Goal: Task Accomplishment & Management: Use online tool/utility

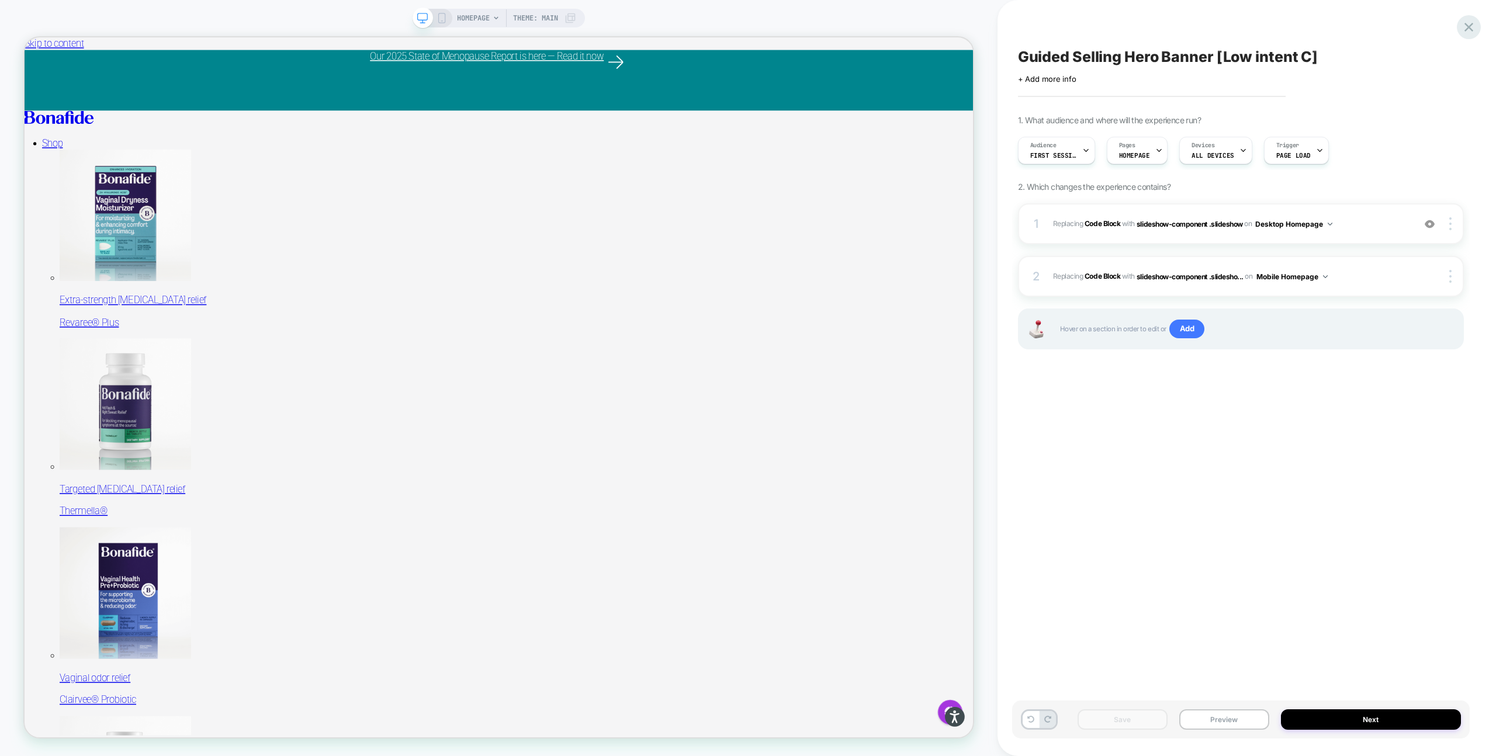
click at [1473, 22] on icon at bounding box center [1469, 27] width 16 height 16
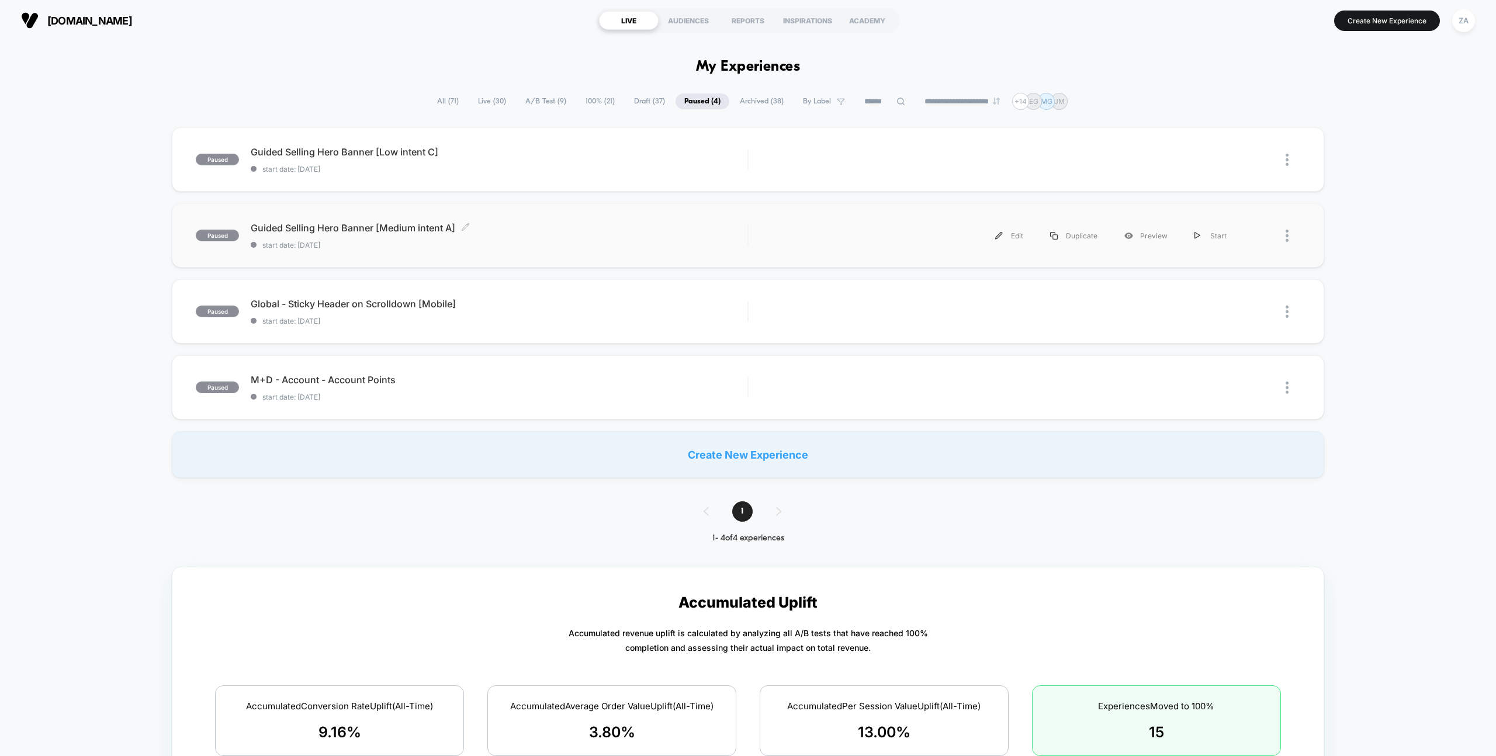
click at [418, 228] on span "Guided Selling Hero Banner [Medium intent A] Click to edit experience details" at bounding box center [499, 228] width 497 height 12
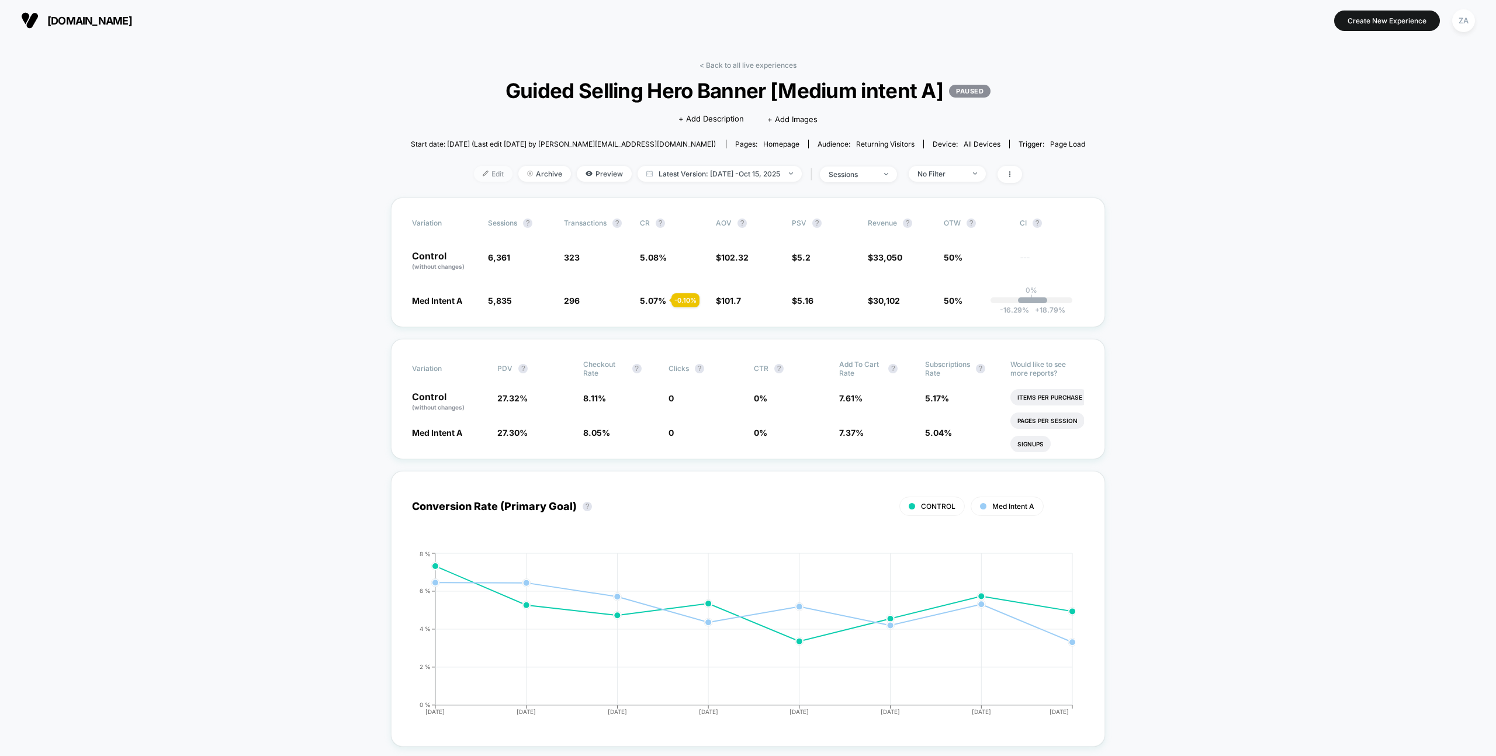
click at [481, 180] on span "Edit" at bounding box center [493, 174] width 39 height 16
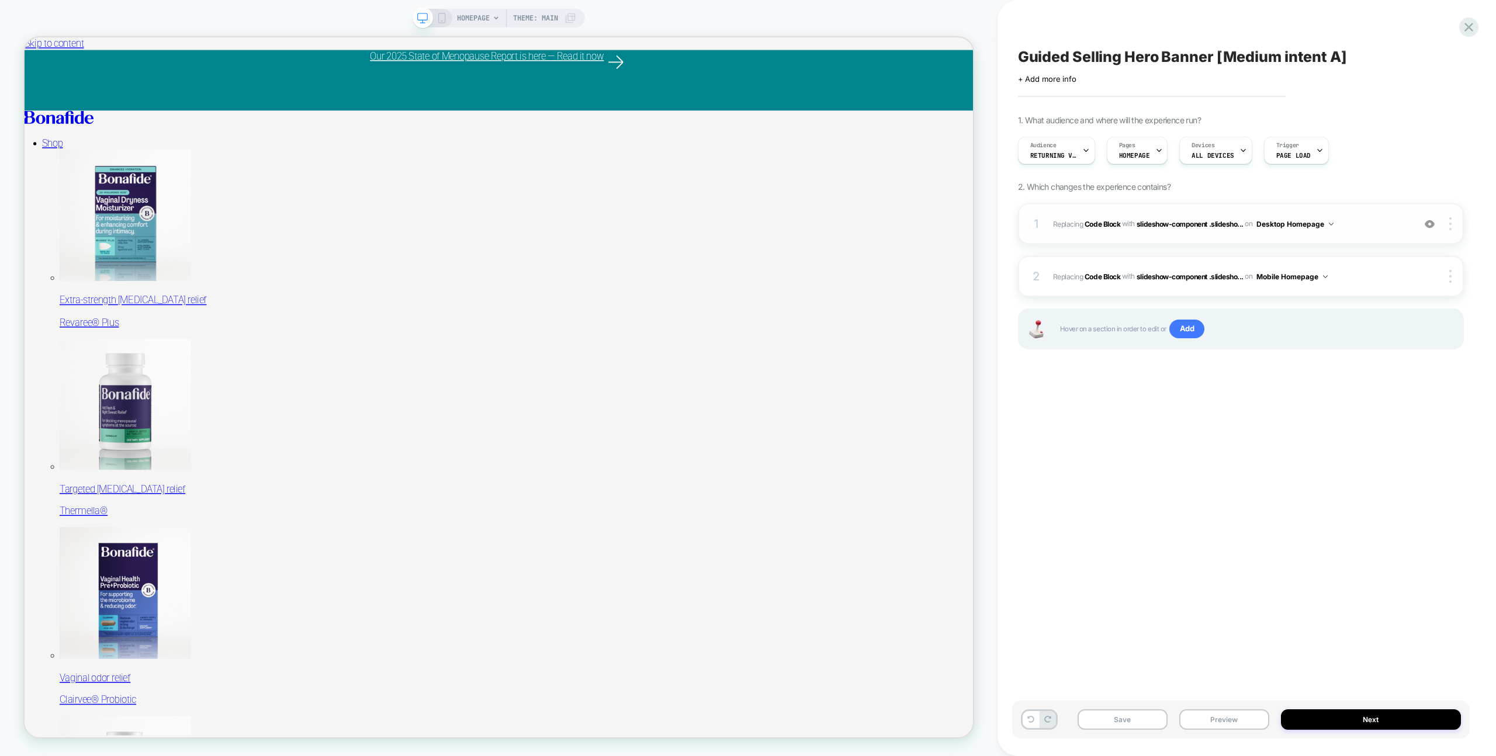
click at [1209, 233] on div "1 Replacing Code Block WITH slideshow-component .slidesho... slideshow-componen…" at bounding box center [1241, 223] width 446 height 41
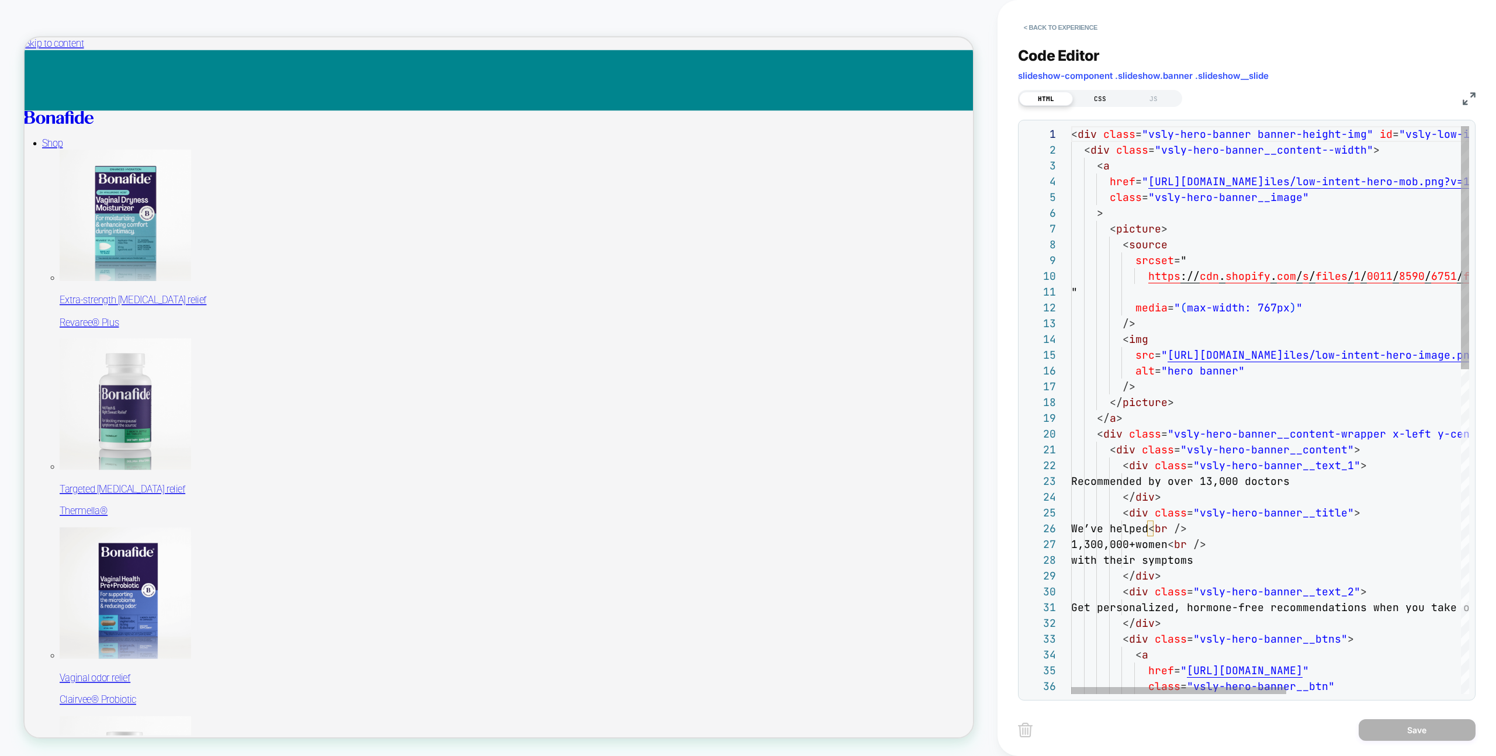
click at [1093, 100] on div "CSS" at bounding box center [1100, 99] width 54 height 14
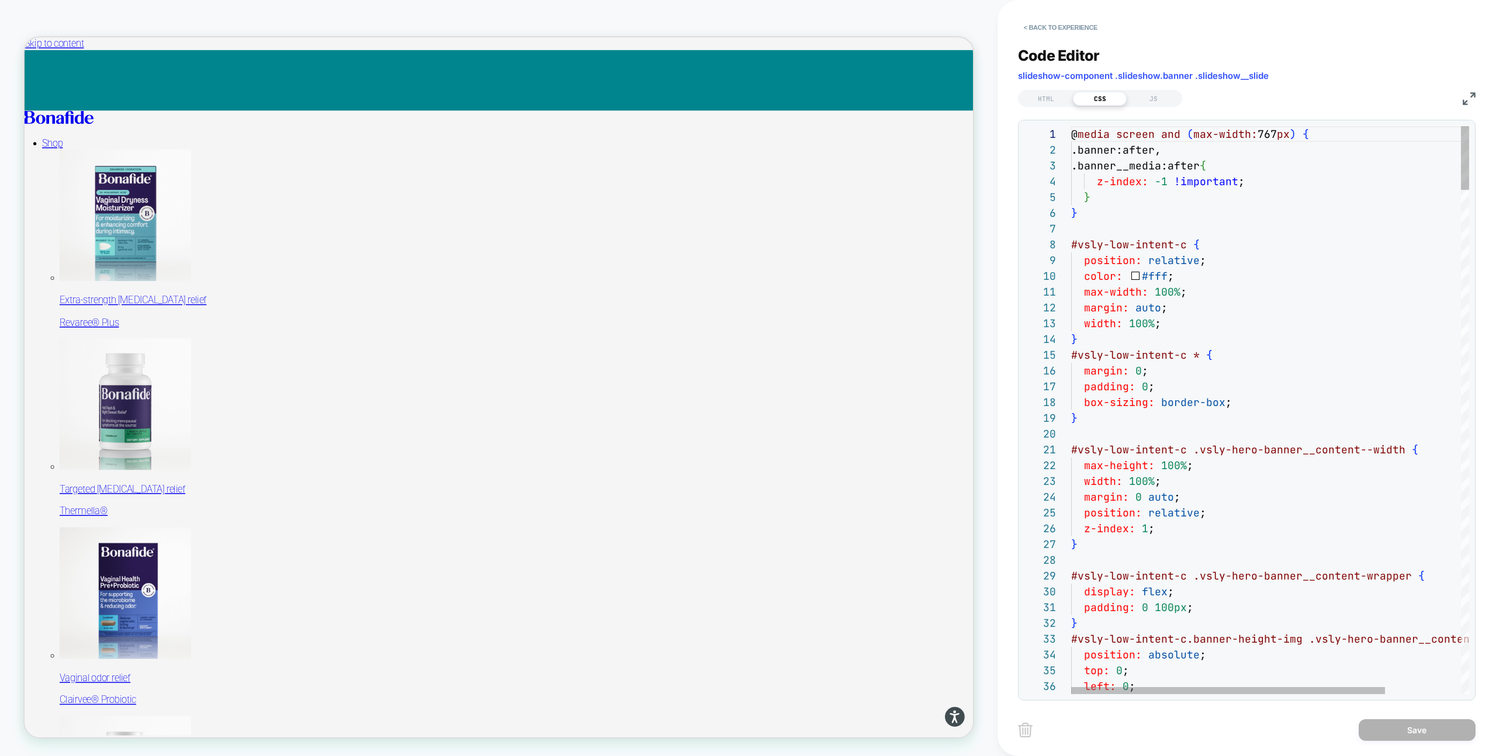
scroll to position [79, 6]
drag, startPoint x: 1085, startPoint y: 209, endPoint x: 1053, endPoint y: 209, distance: 31.6
click at [1055, 209] on div "1 2 3 4 5 6 7 8 9 10 11 12 13 14 15 16 17 18 19 20 21 22 23 24 25 26 27 28 29 3…" at bounding box center [1246, 410] width 445 height 568
drag, startPoint x: 1315, startPoint y: 135, endPoint x: 1023, endPoint y: 133, distance: 292.2
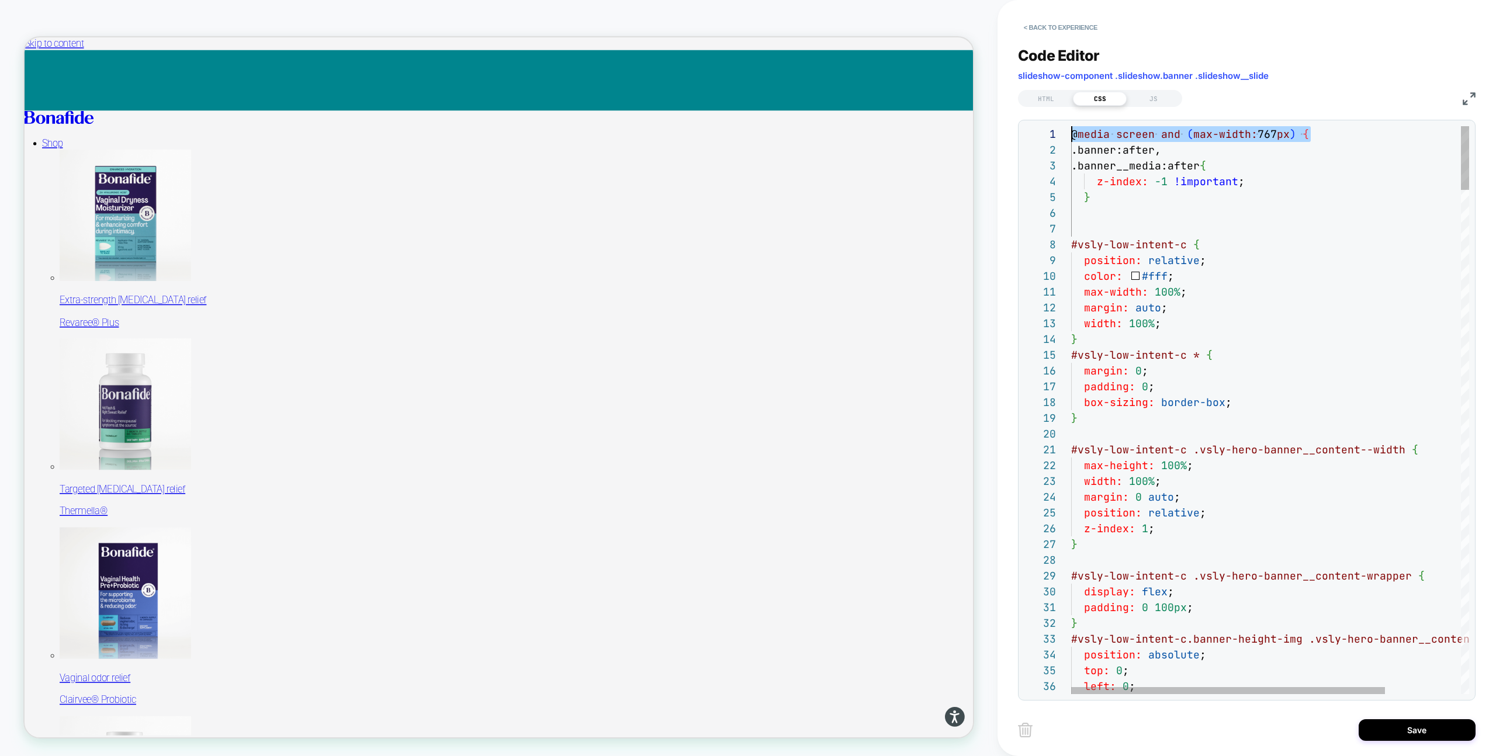
type textarea "**********"
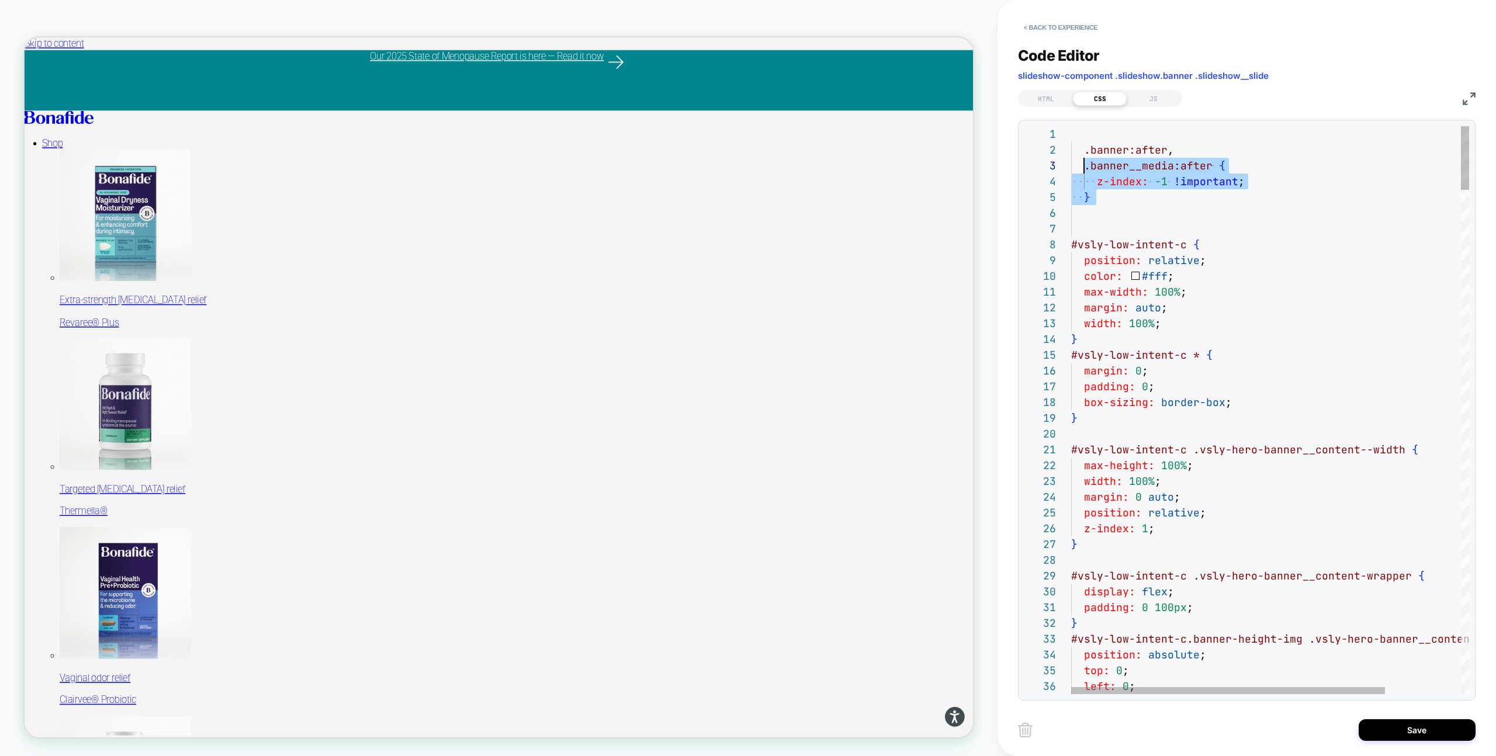
scroll to position [0, 0]
drag, startPoint x: 1111, startPoint y: 206, endPoint x: 1065, endPoint y: 134, distance: 85.9
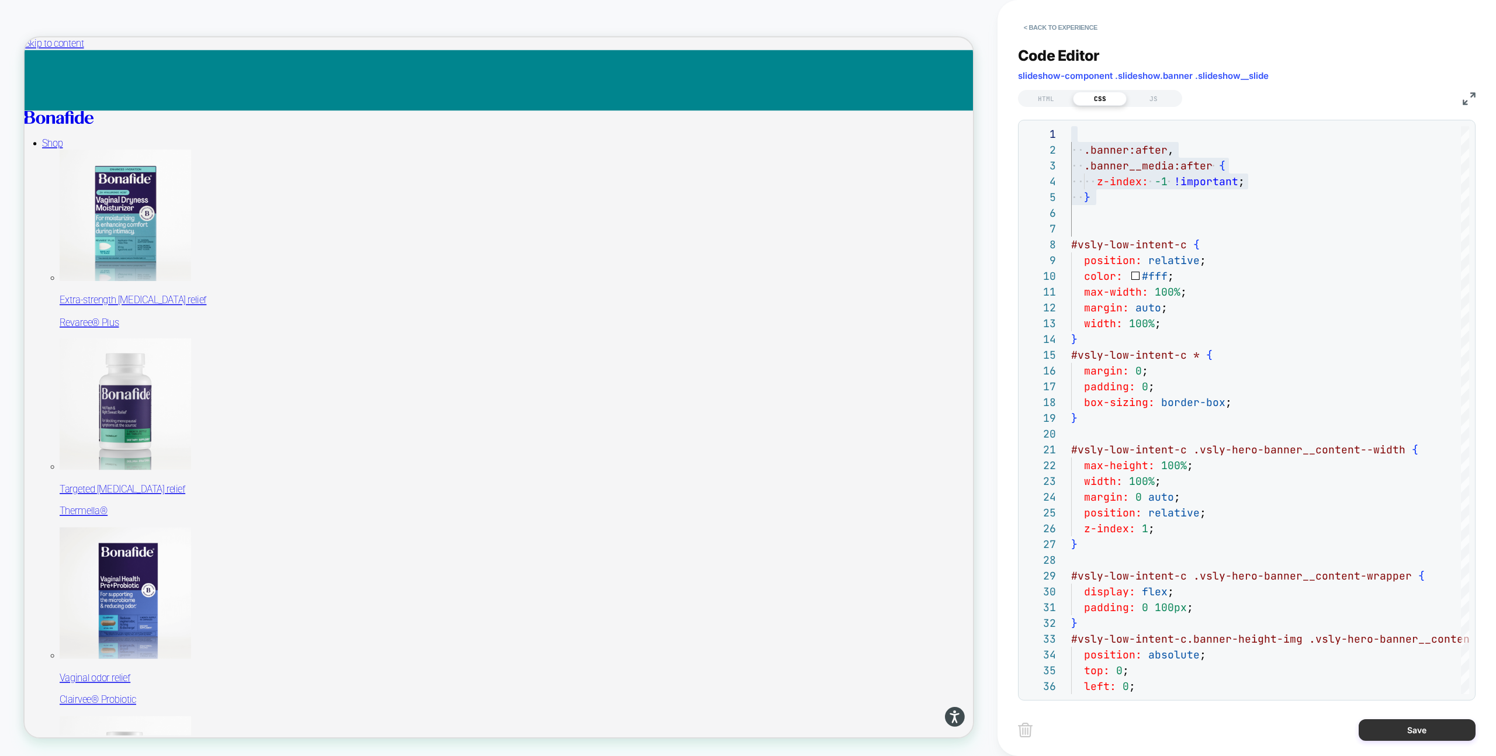
click at [1387, 719] on button "Save" at bounding box center [1417, 730] width 117 height 22
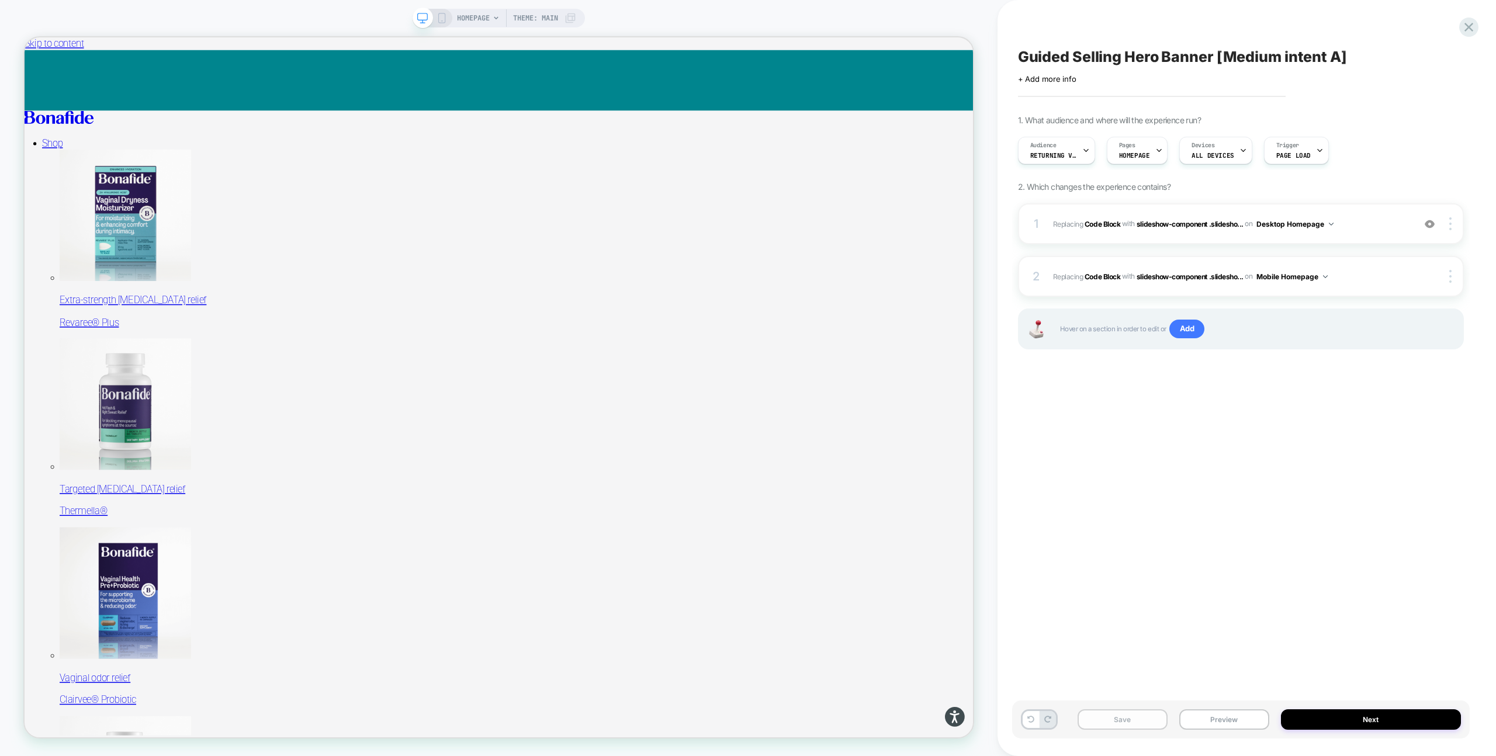
click at [1139, 727] on button "Save" at bounding box center [1122, 719] width 90 height 20
click at [440, 16] on icon at bounding box center [441, 18] width 11 height 11
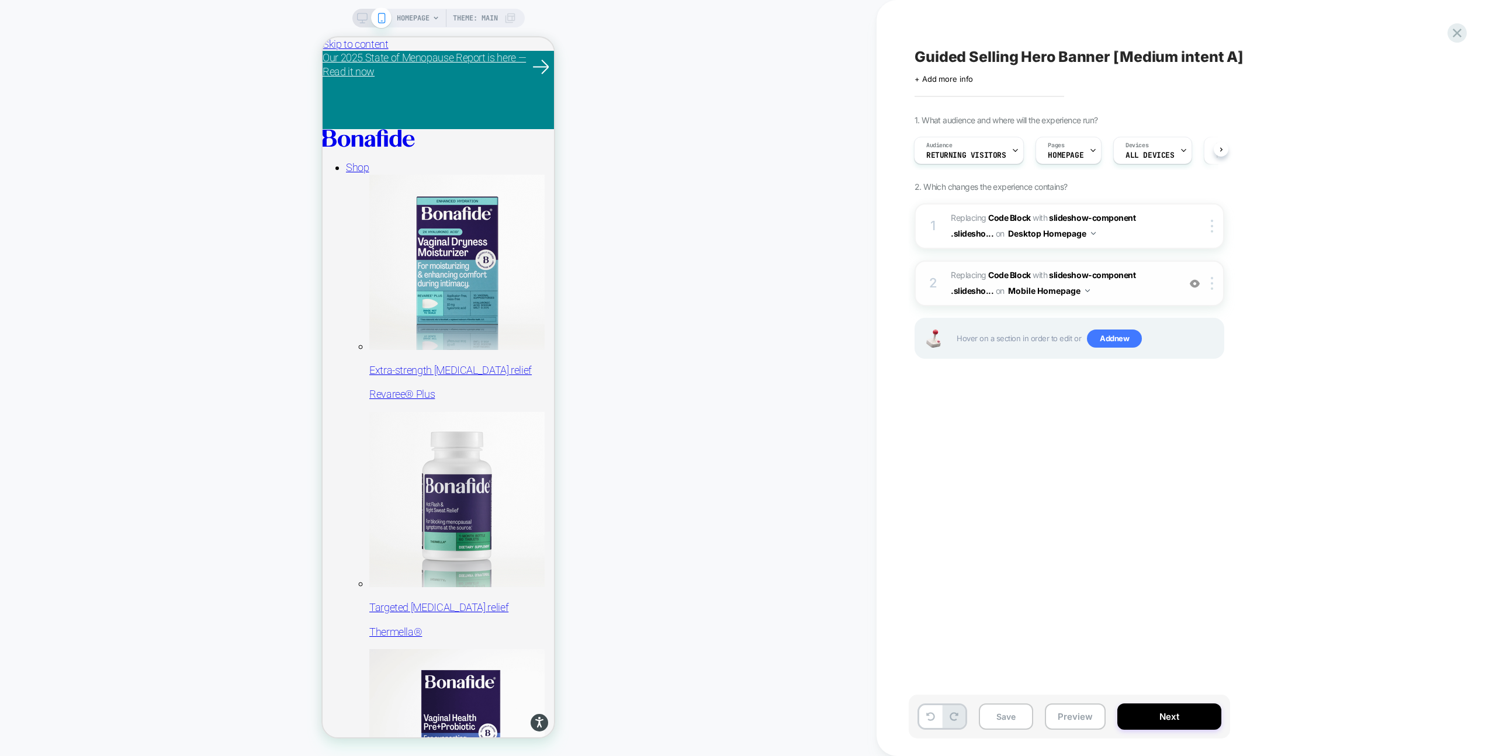
click at [1127, 289] on span "Replacing Code Block WITH slideshow-component .slidesho... slideshow-component …" at bounding box center [1062, 284] width 223 height 32
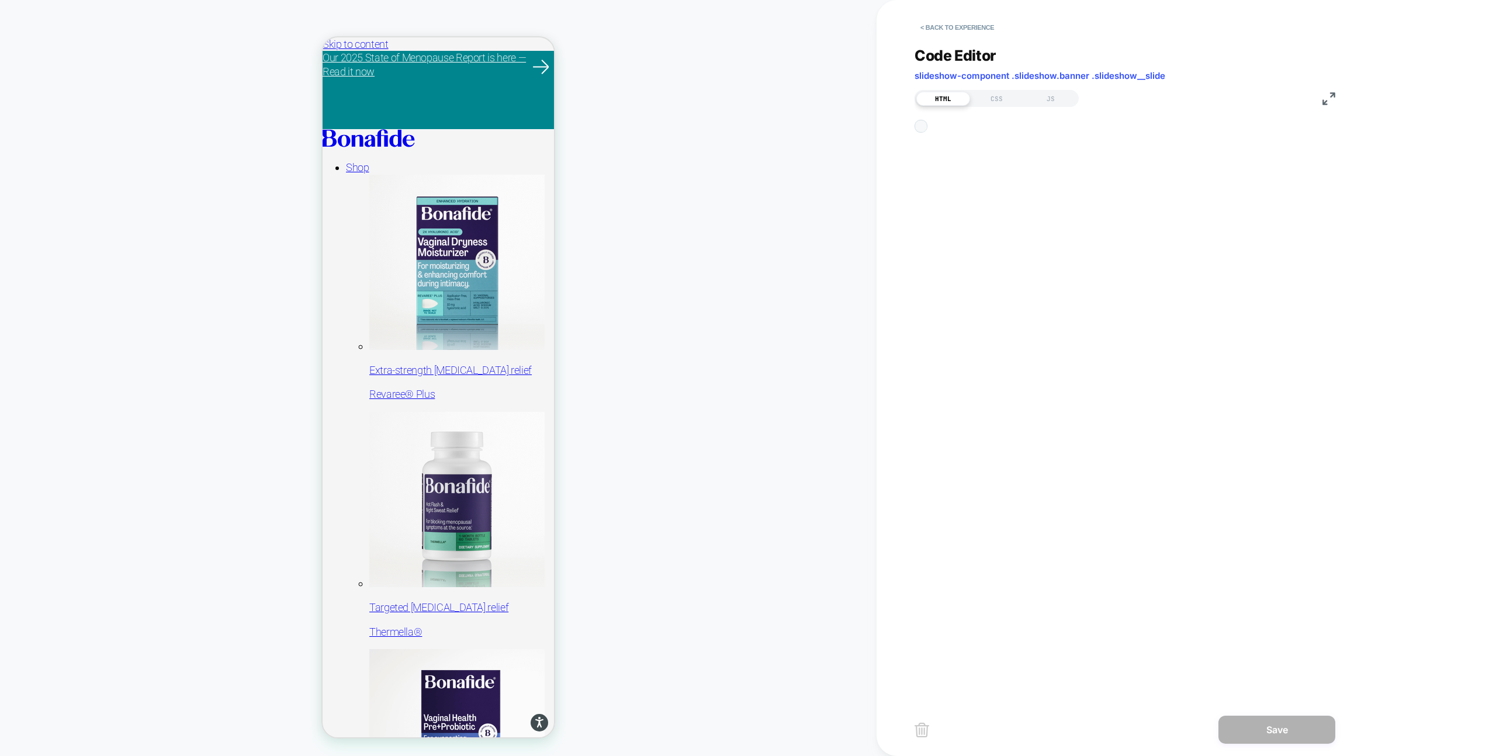
scroll to position [158, 0]
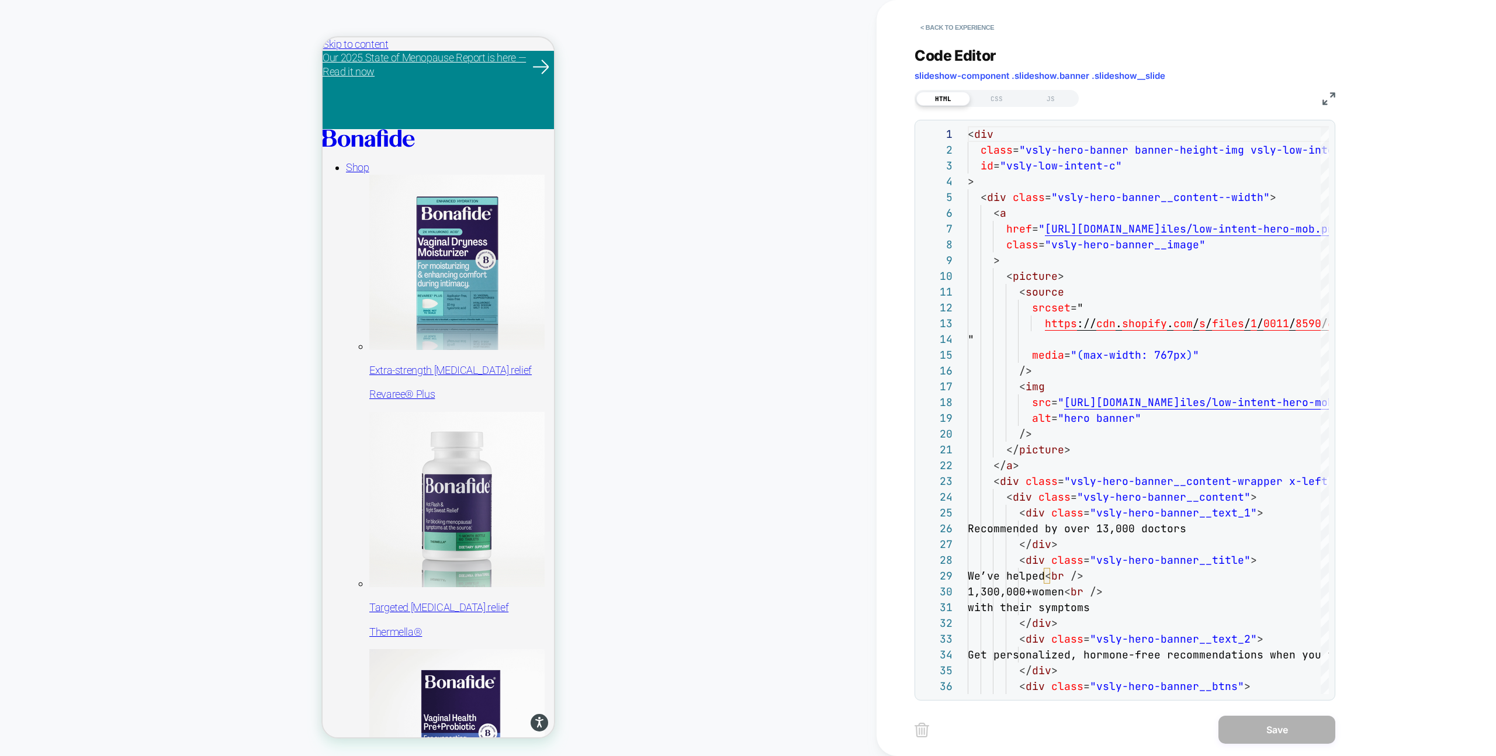
click at [987, 106] on div "HTML CSS JS" at bounding box center [996, 98] width 164 height 17
click at [992, 100] on div "CSS" at bounding box center [997, 99] width 54 height 14
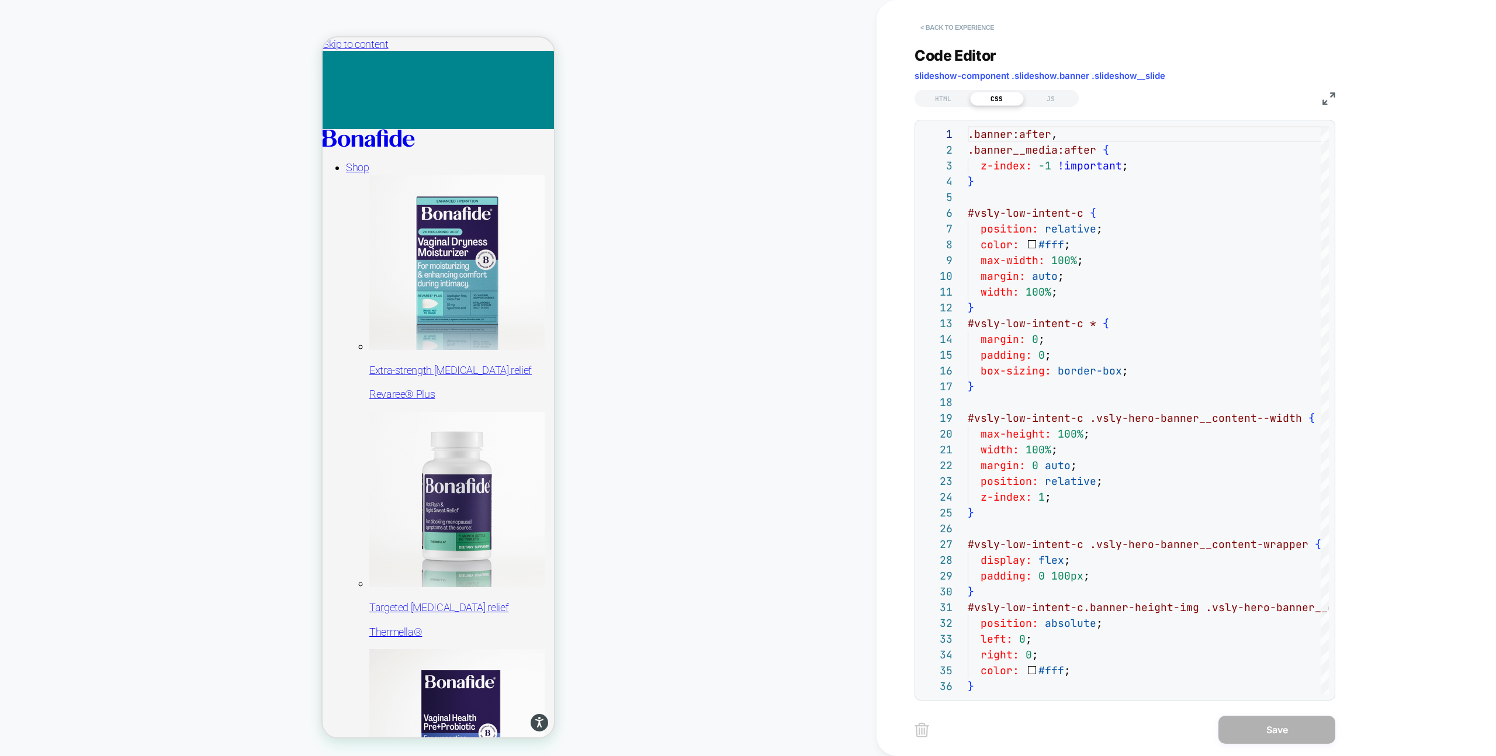
click at [966, 28] on button "< Back to experience" at bounding box center [956, 27] width 85 height 19
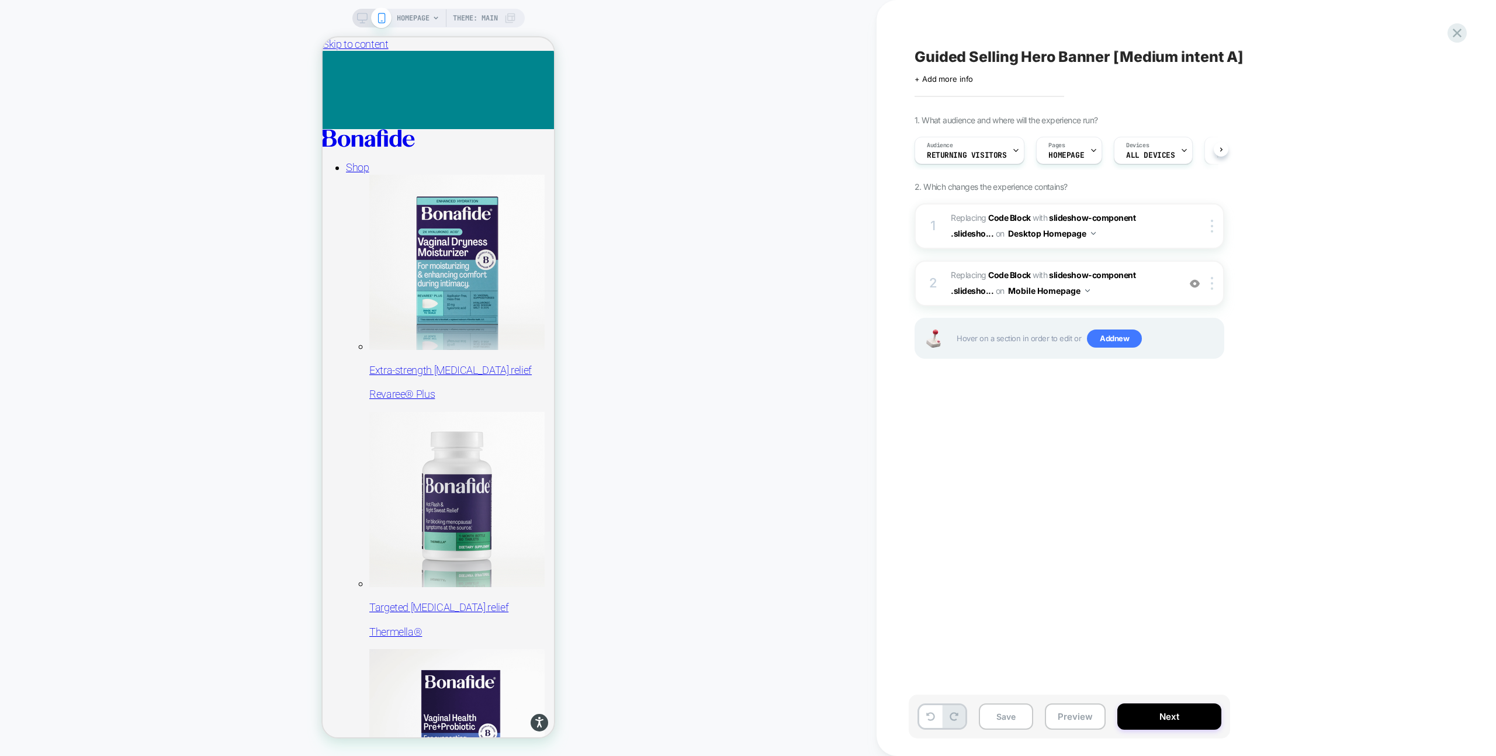
scroll to position [0, 1]
click at [1006, 718] on button "Save" at bounding box center [1006, 716] width 54 height 26
click at [1081, 720] on button "Preview" at bounding box center [1075, 716] width 61 height 26
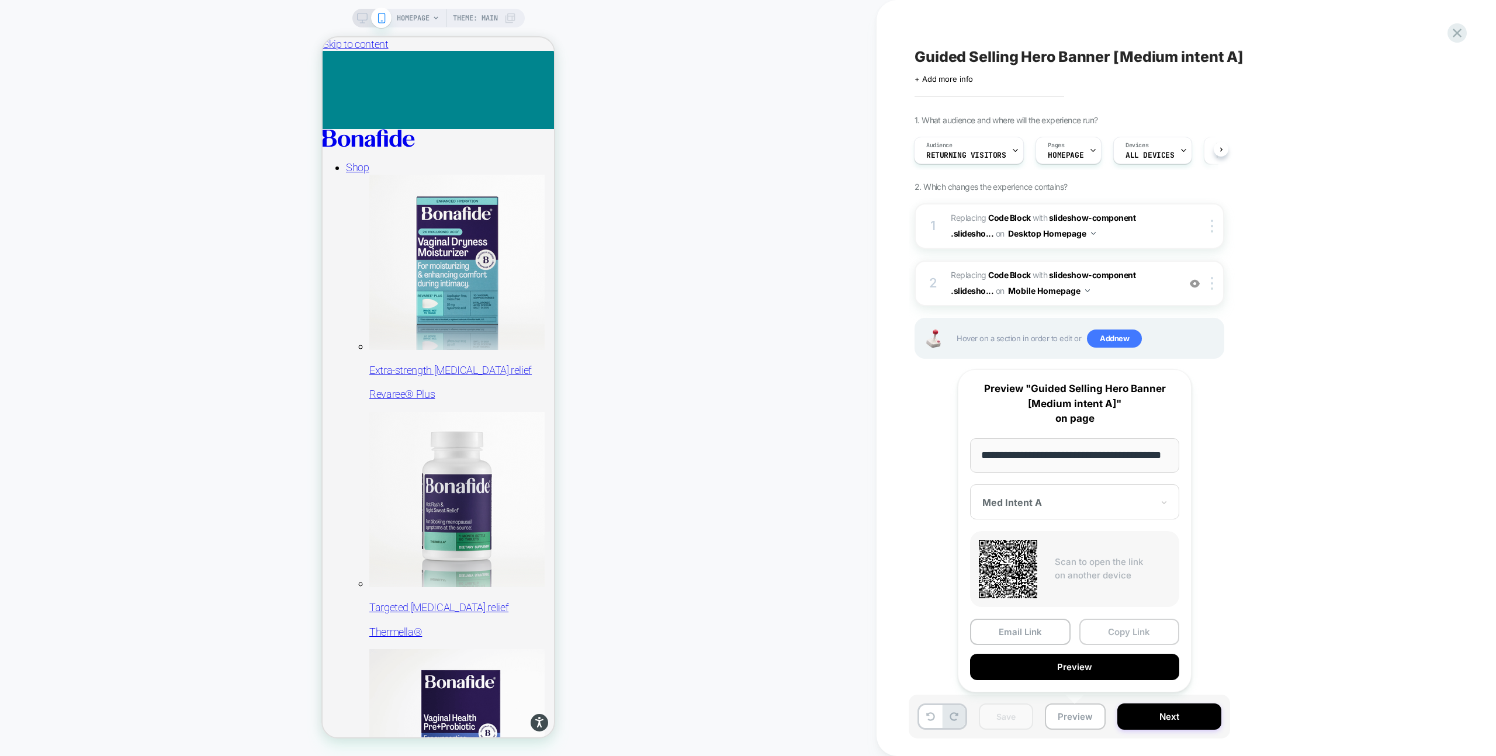
scroll to position [0, 0]
click at [1122, 632] on button "Copy Link" at bounding box center [1129, 632] width 100 height 26
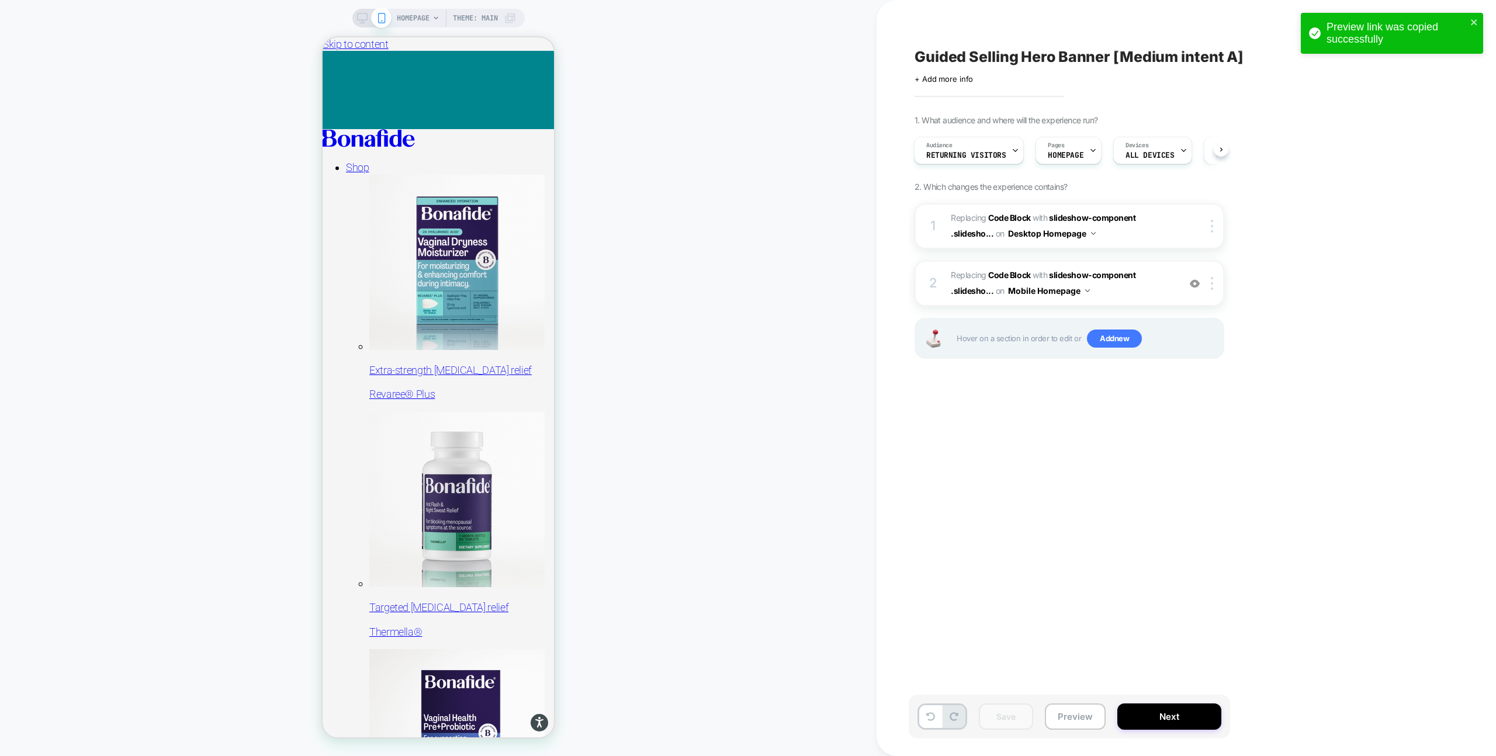
click at [1479, 15] on div "Preview link was copied successfully" at bounding box center [1392, 33] width 182 height 41
click at [1462, 29] on div "Preview link was copied successfully" at bounding box center [1391, 36] width 187 height 51
click at [1460, 29] on icon at bounding box center [1457, 33] width 9 height 9
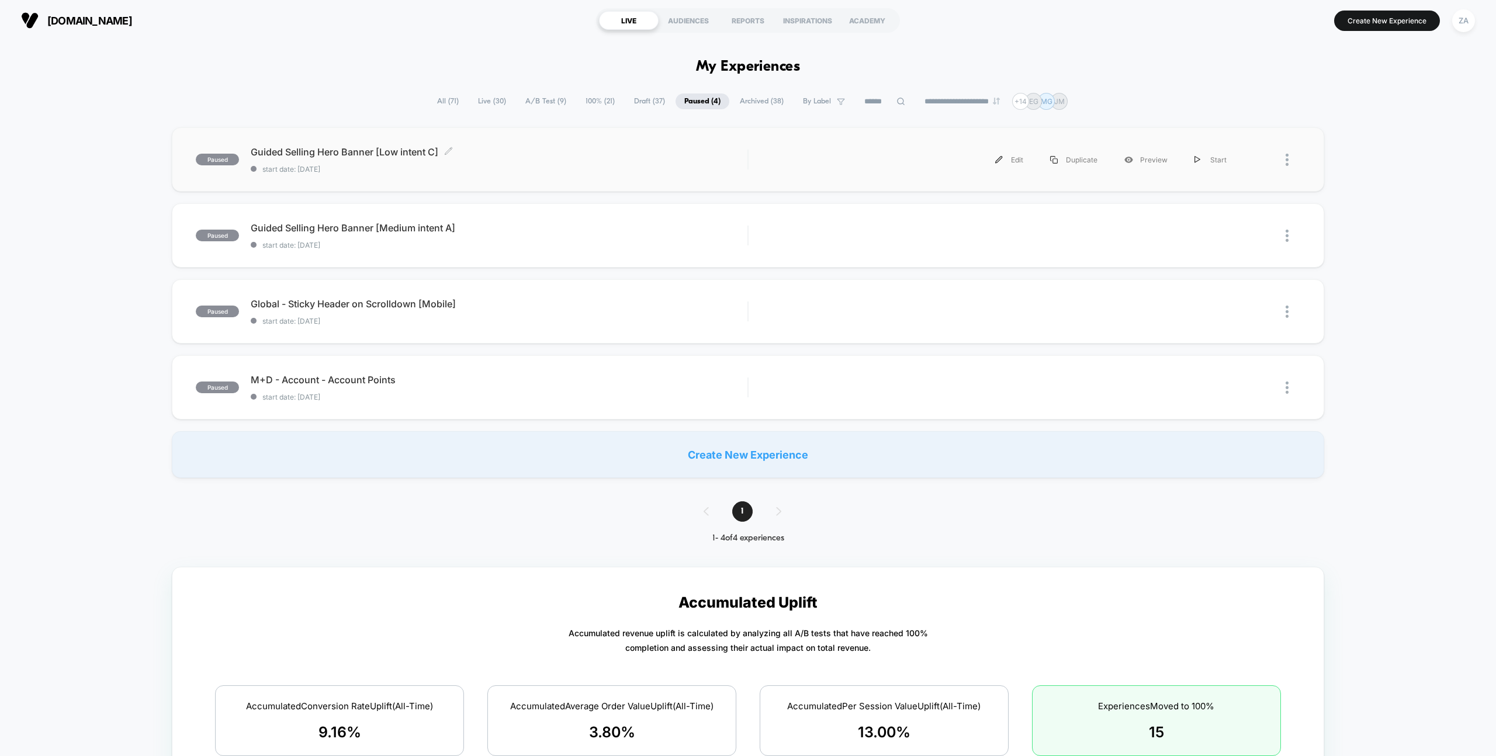
click at [372, 148] on span "Guided Selling Hero Banner [Low intent C] Click to edit experience details" at bounding box center [499, 152] width 497 height 12
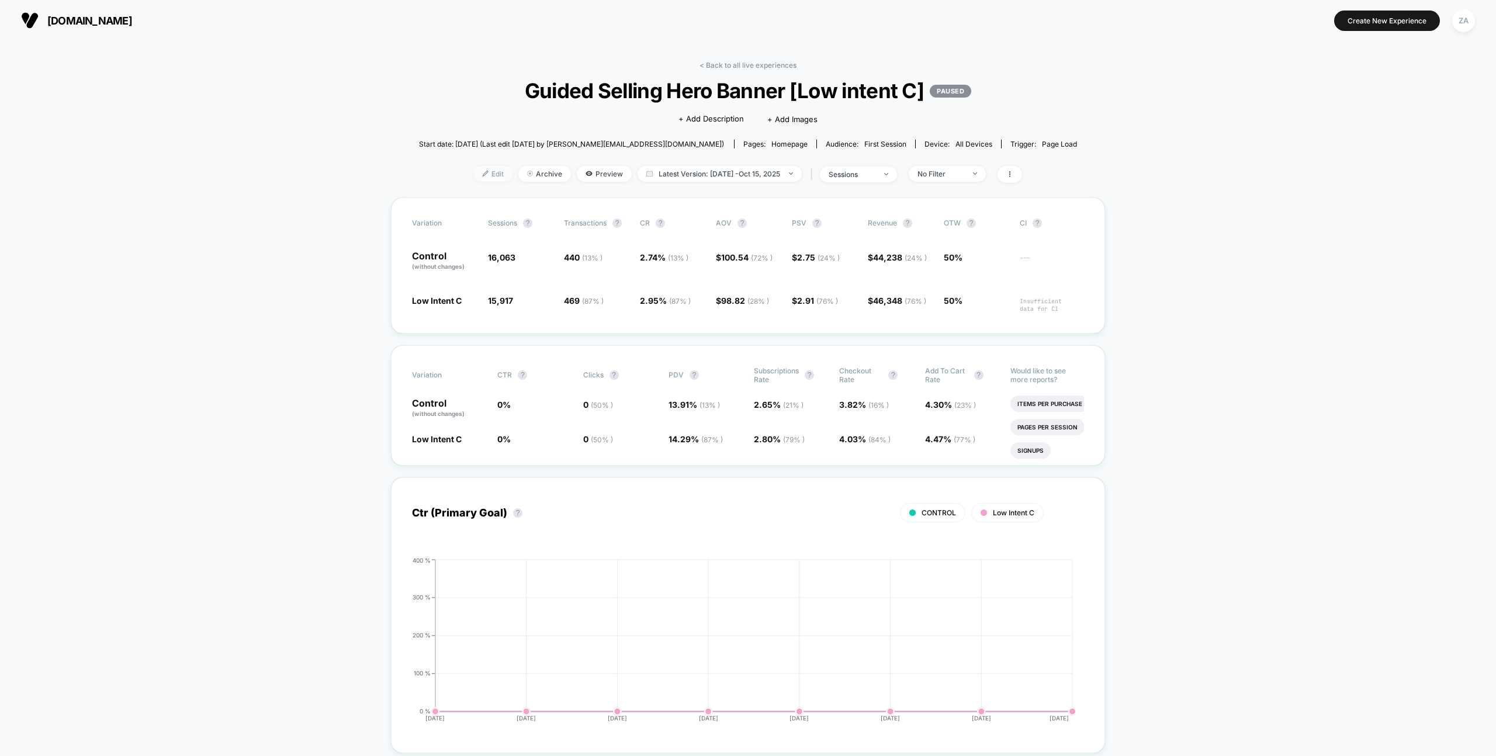
click at [492, 177] on span "Edit" at bounding box center [493, 174] width 39 height 16
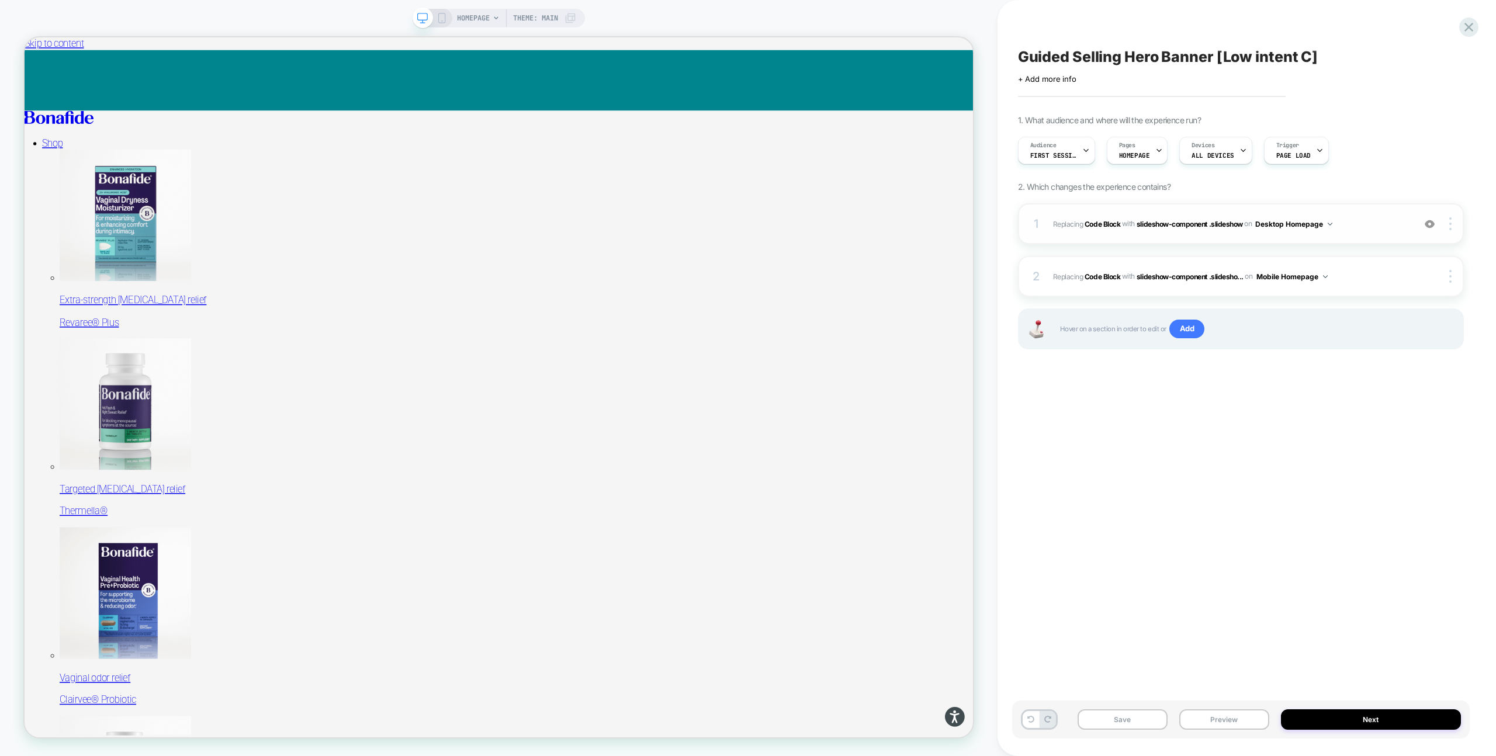
click at [1354, 219] on span "Replacing Code Block WITH slideshow-component .slideshow slideshow-component .s…" at bounding box center [1230, 224] width 355 height 15
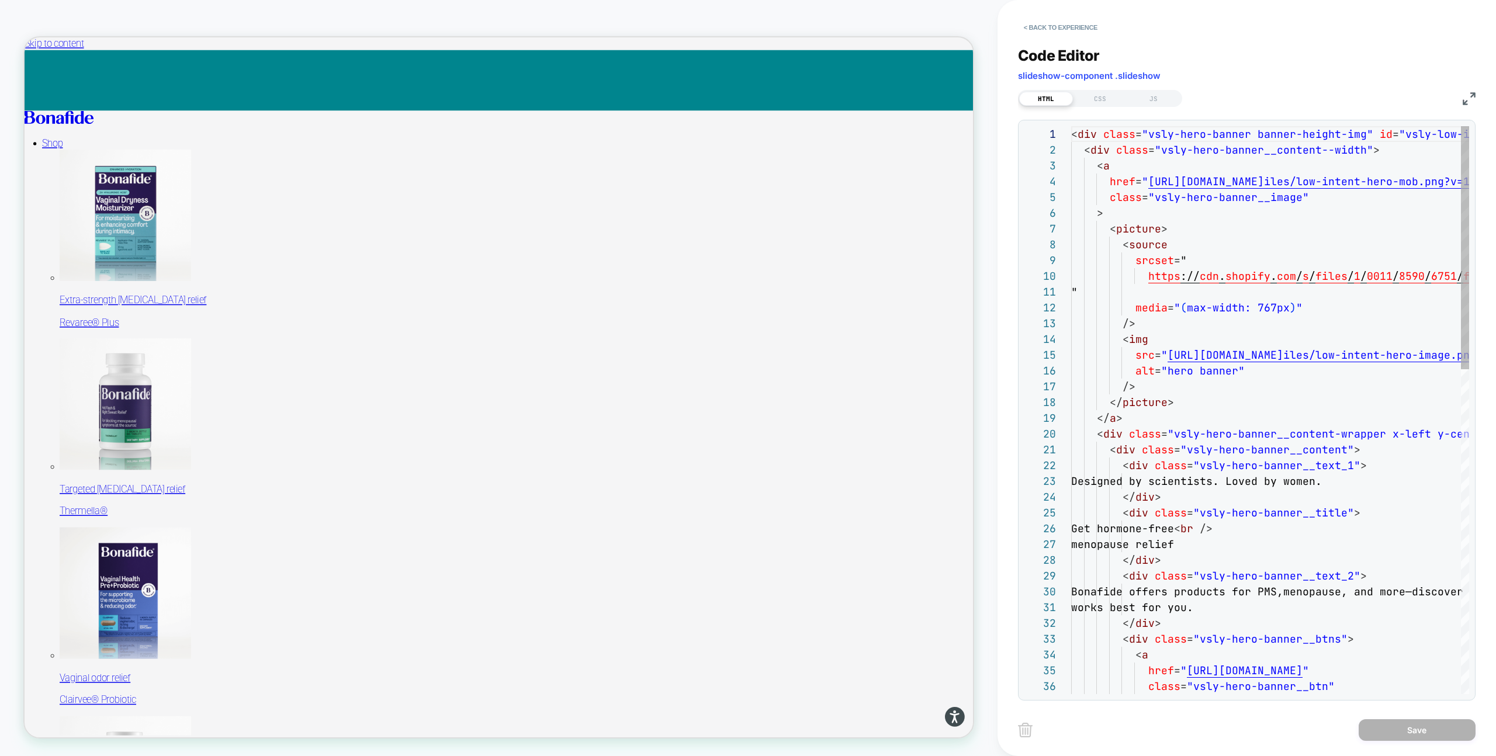
scroll to position [158, 0]
click at [1090, 102] on div "CSS" at bounding box center [1100, 99] width 54 height 14
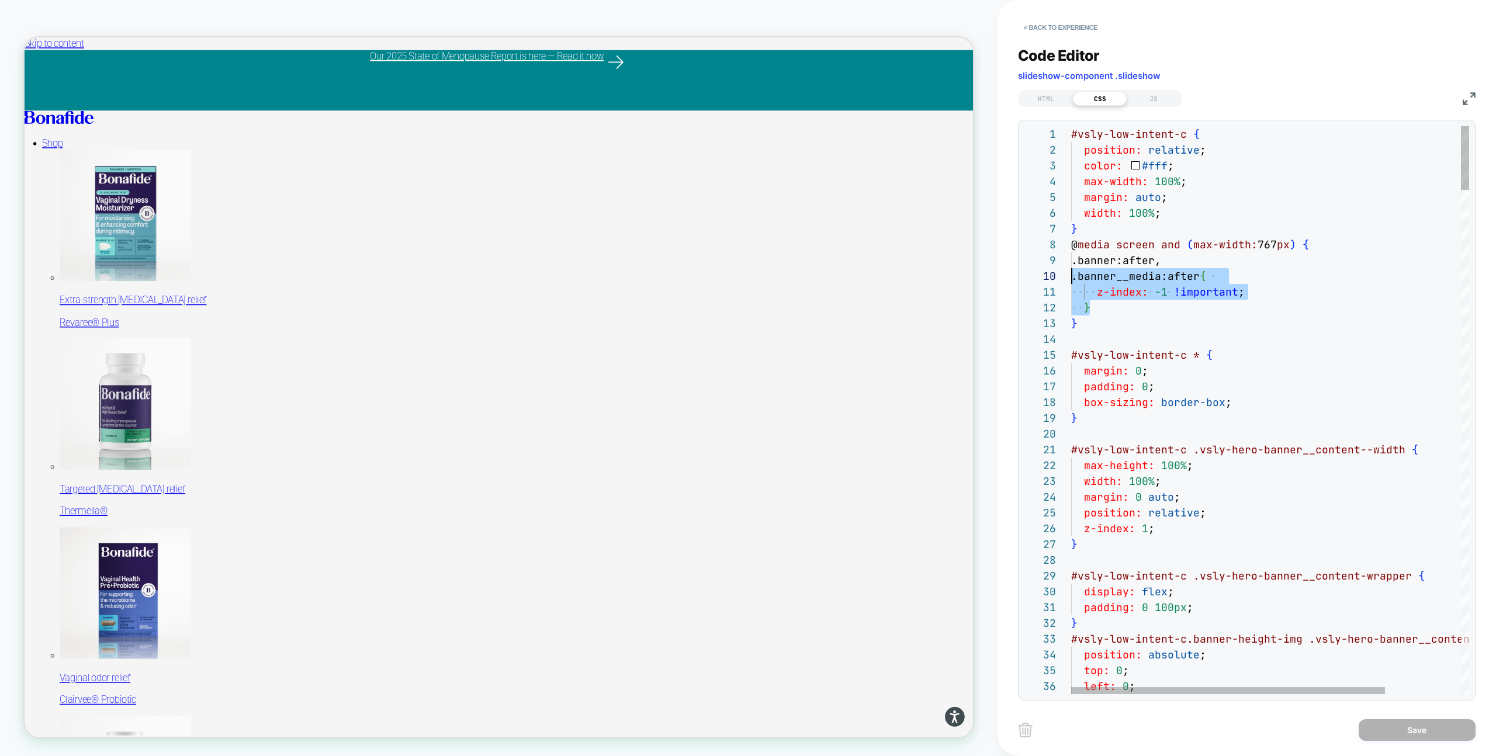
scroll to position [126, 0]
drag, startPoint x: 1094, startPoint y: 306, endPoint x: 1068, endPoint y: 255, distance: 56.7
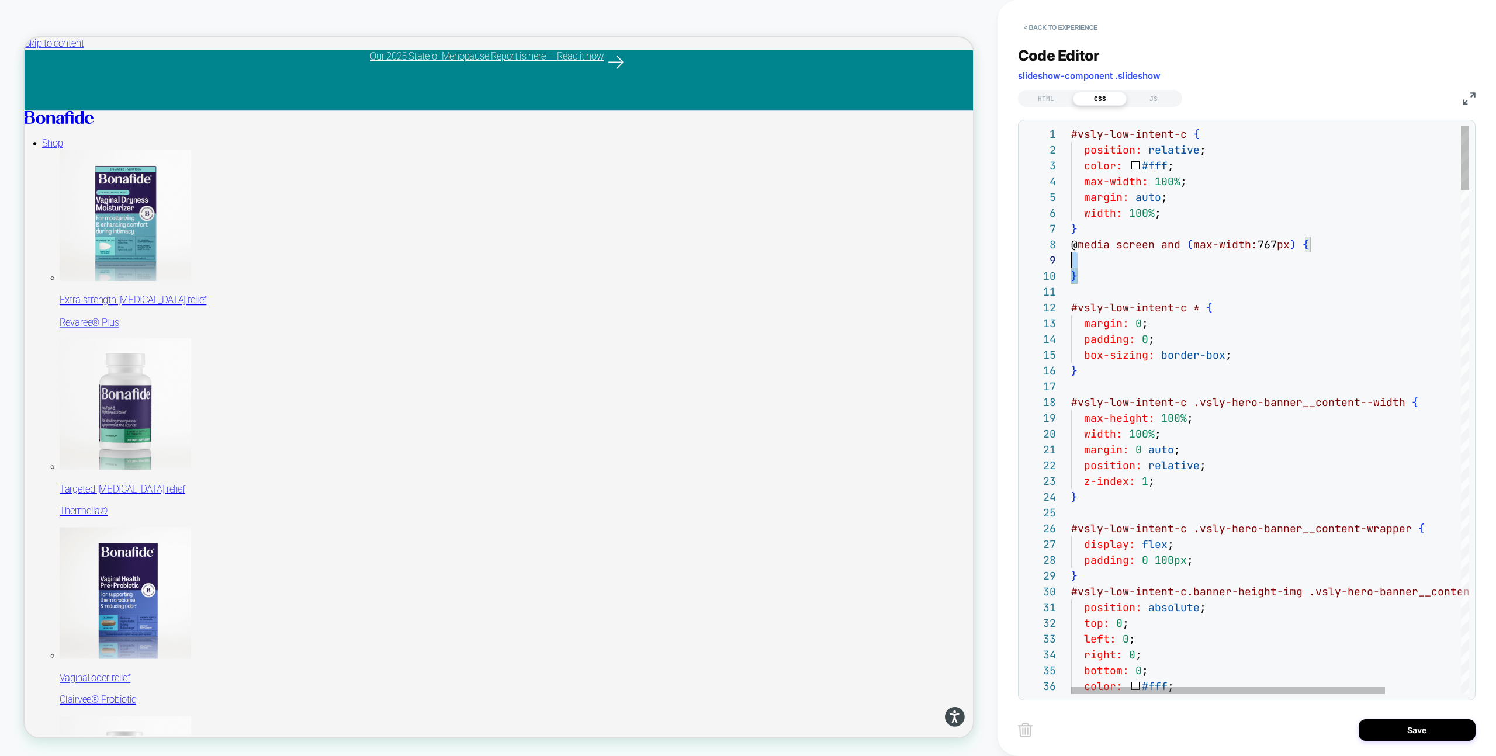
scroll to position [110, 0]
drag, startPoint x: 1089, startPoint y: 278, endPoint x: 1063, endPoint y: 244, distance: 42.9
type textarea "**********"
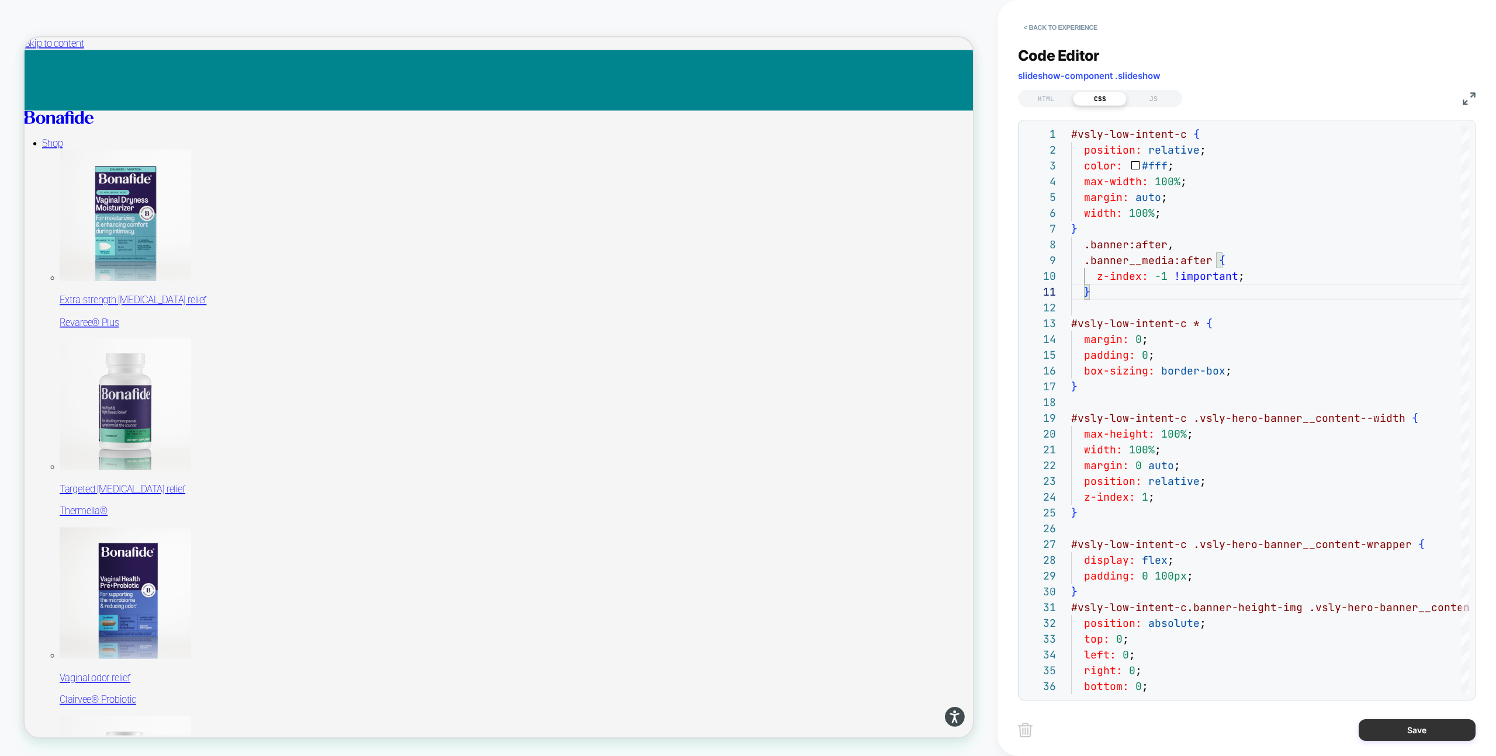
click at [1399, 735] on button "Save" at bounding box center [1417, 730] width 117 height 22
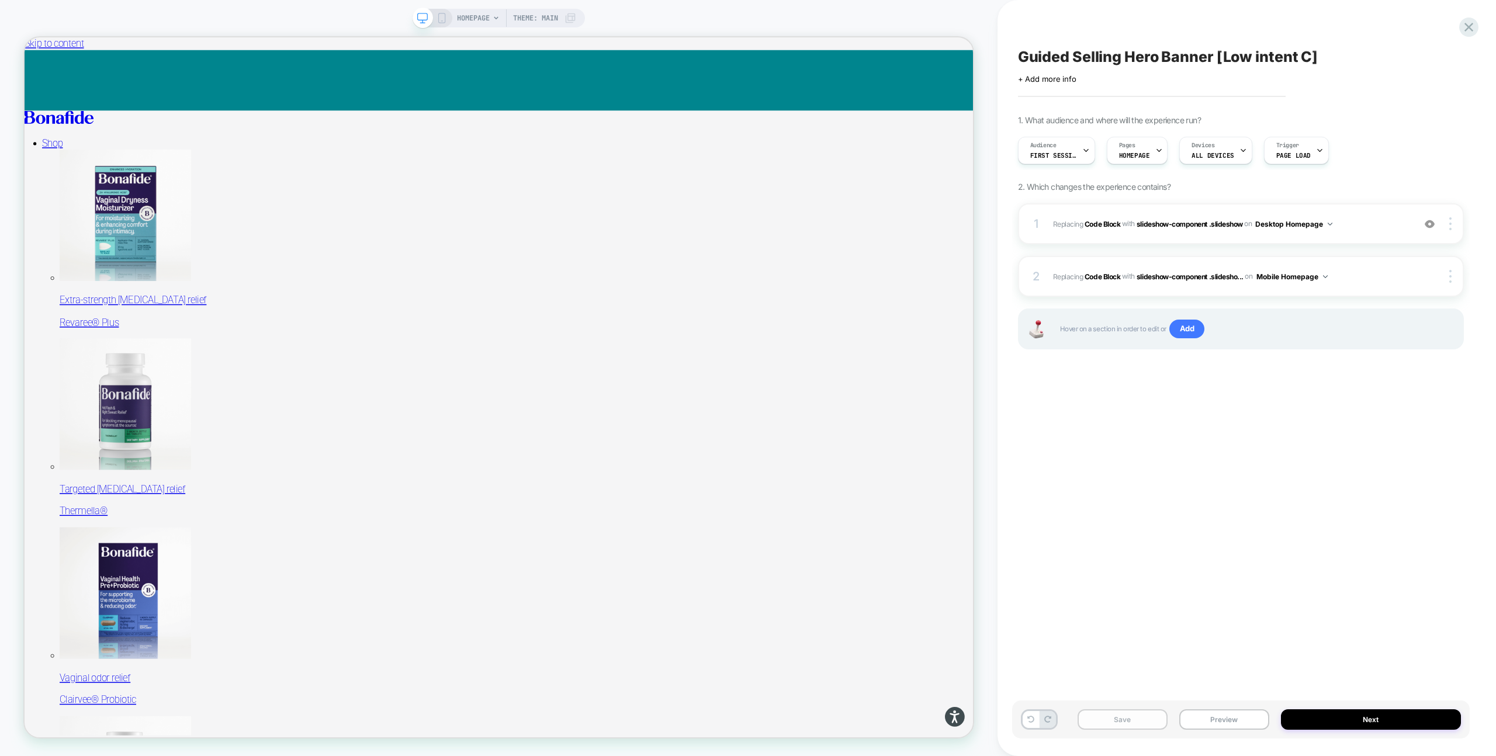
click at [1147, 720] on button "Save" at bounding box center [1122, 719] width 90 height 20
click at [1469, 24] on icon at bounding box center [1469, 27] width 16 height 16
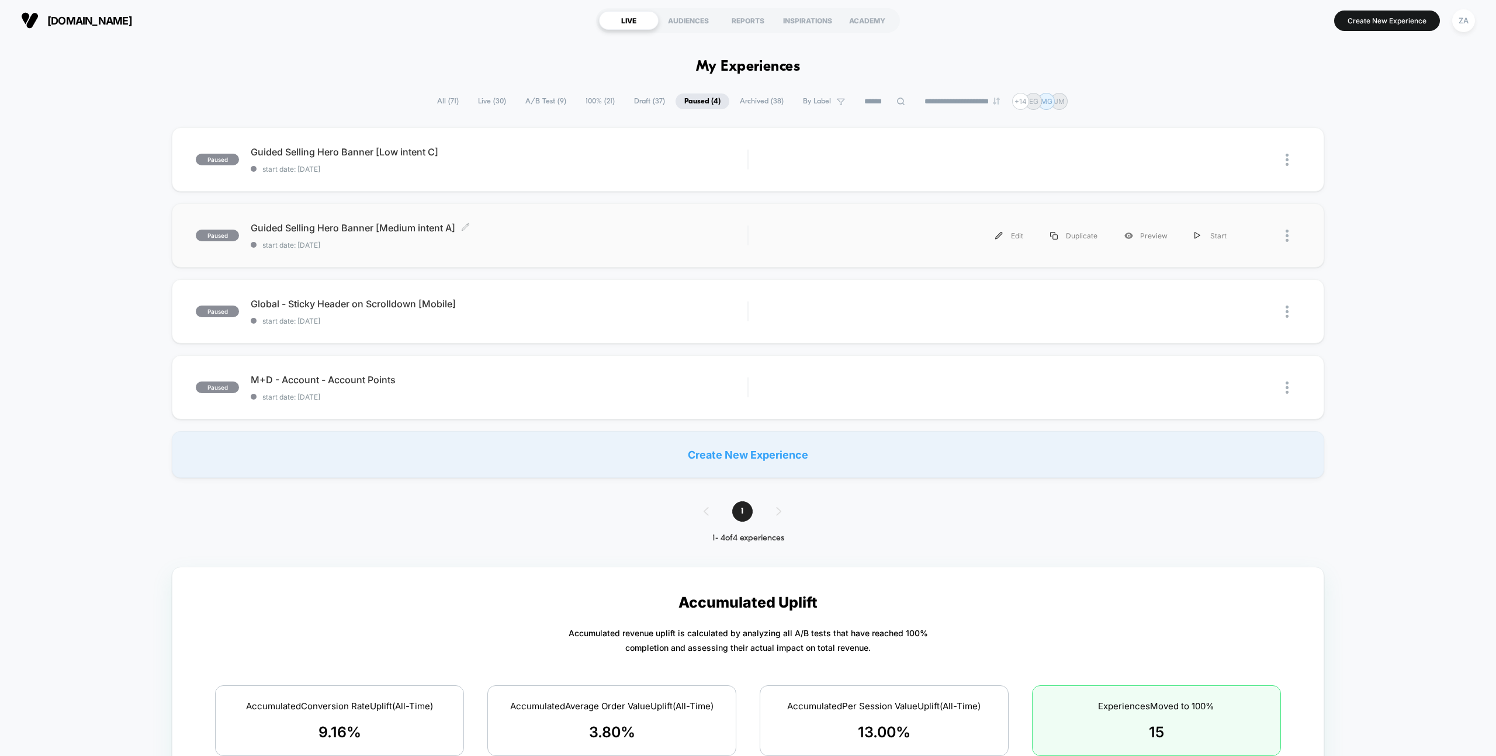
click at [404, 231] on span "Guided Selling Hero Banner [Medium intent A] Click to edit experience details" at bounding box center [499, 228] width 497 height 12
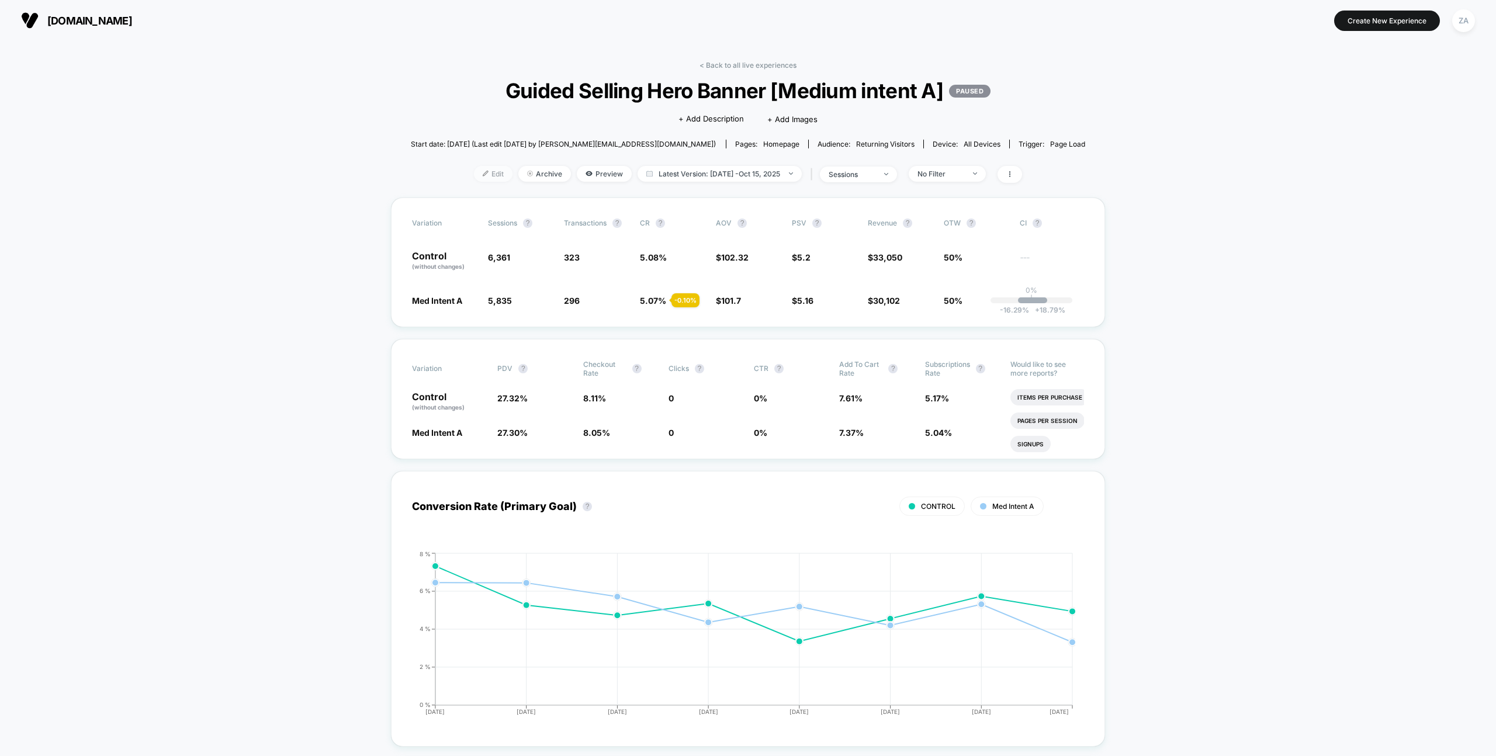
click at [487, 172] on span "Edit" at bounding box center [493, 174] width 39 height 16
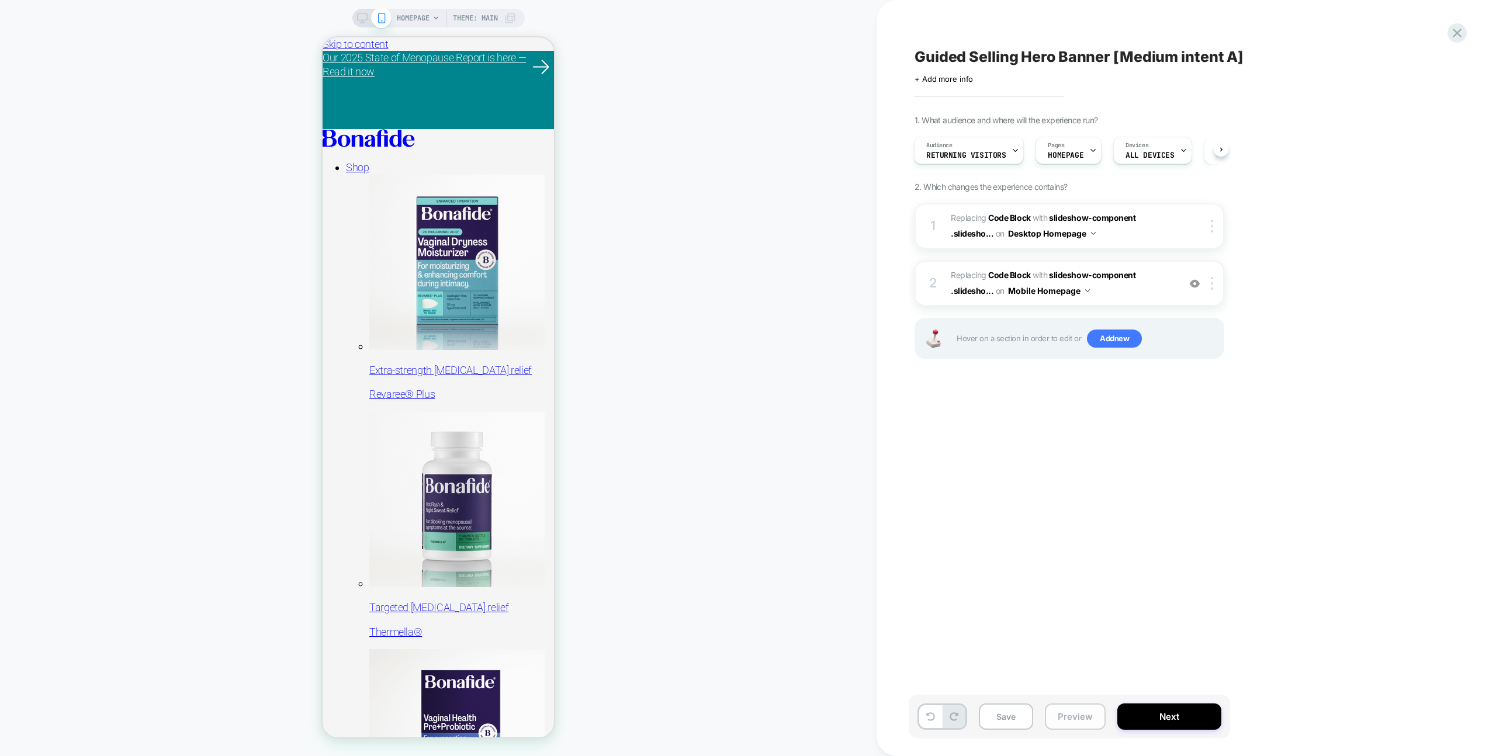
click at [1070, 712] on button "Preview" at bounding box center [1075, 716] width 61 height 26
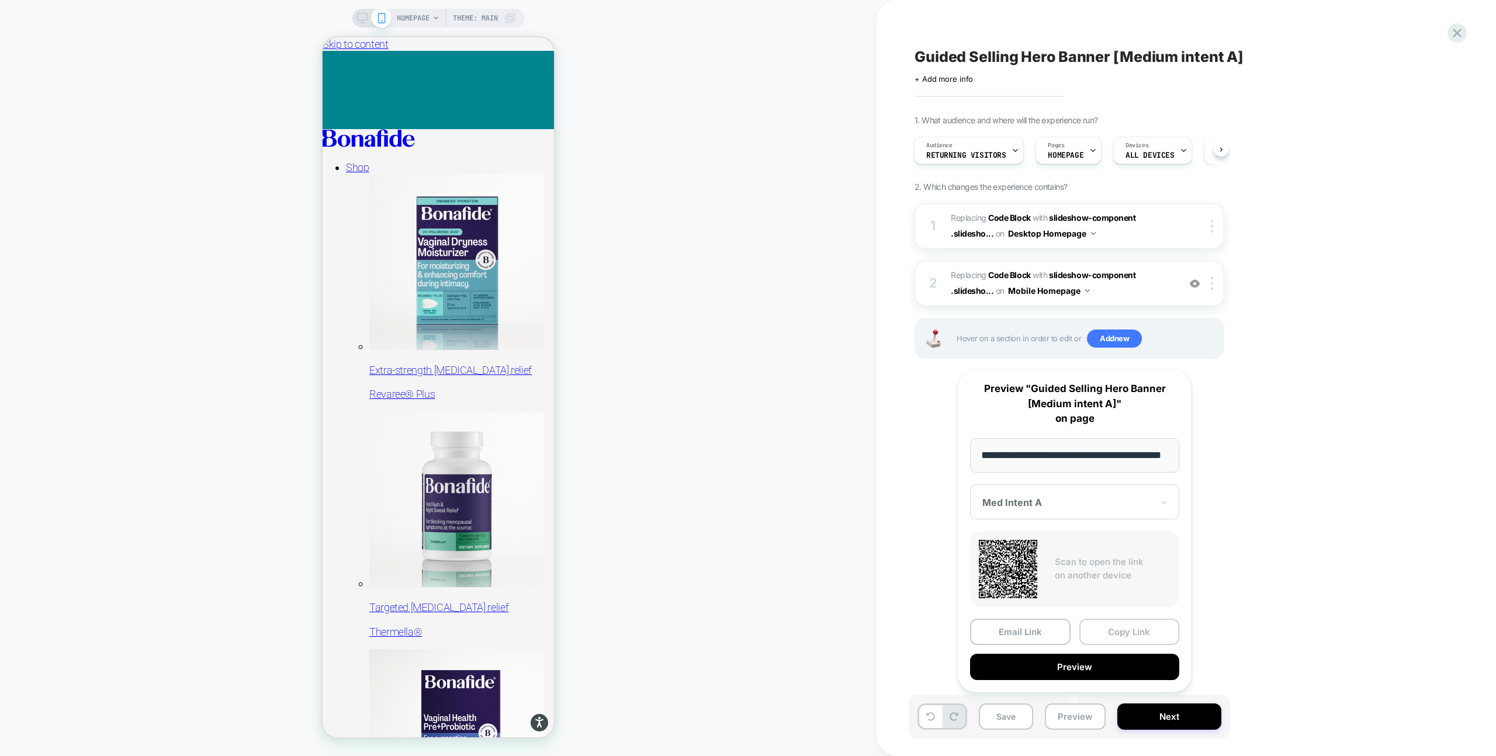
click at [1113, 624] on button "Copy Link" at bounding box center [1129, 632] width 100 height 26
